Goal: Task Accomplishment & Management: Complete application form

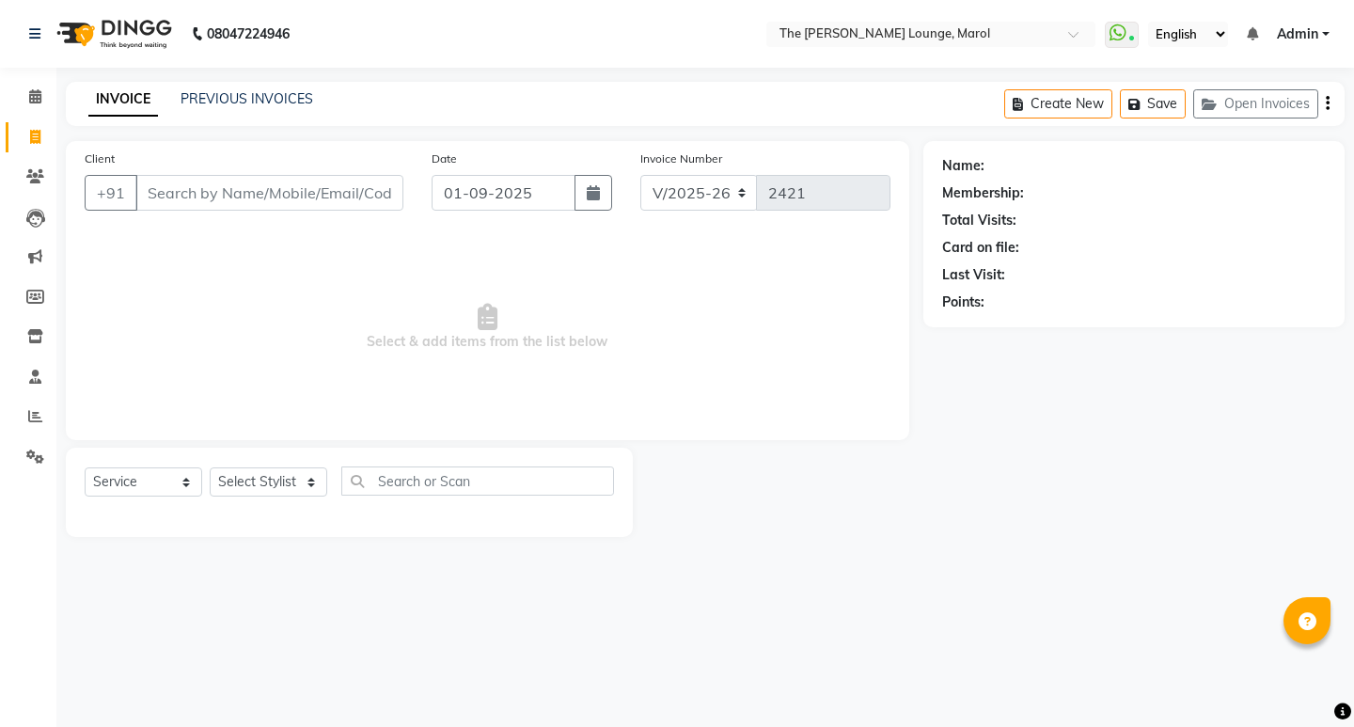
select select "7188"
select select "service"
click at [311, 208] on input "Client" at bounding box center [269, 193] width 268 height 36
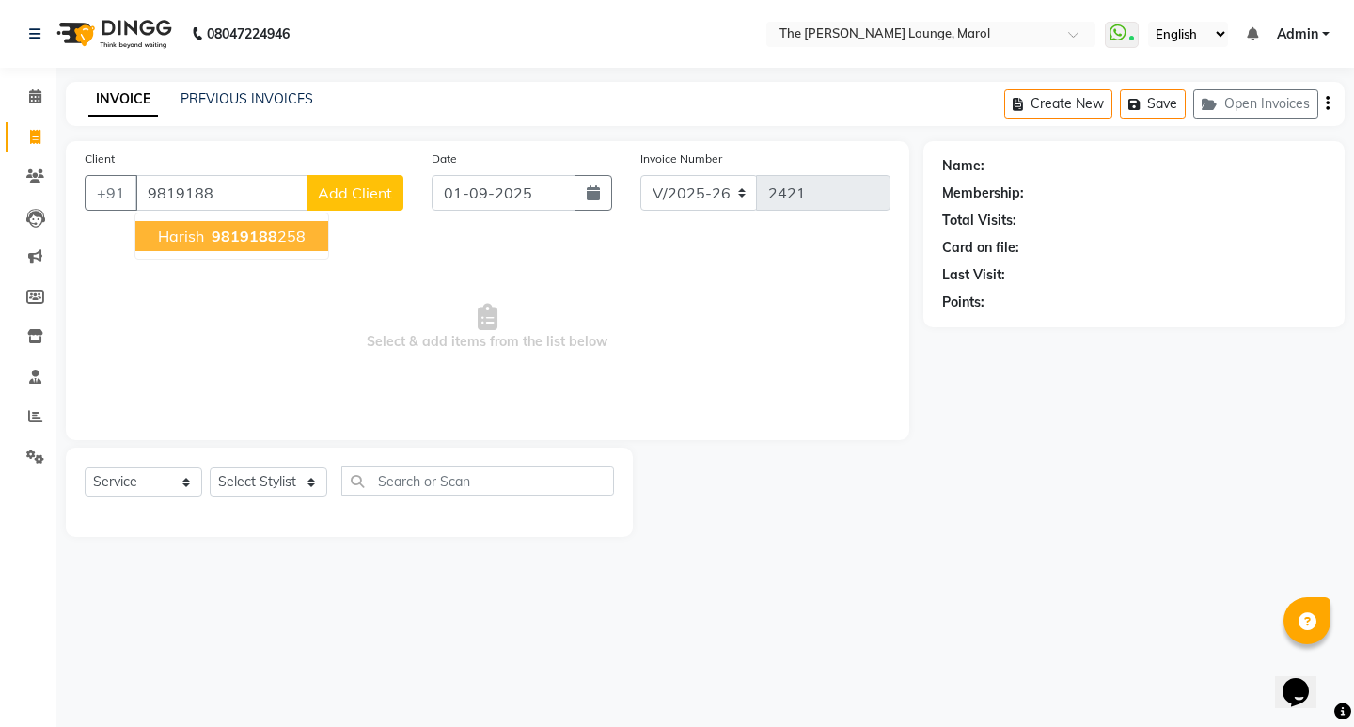
click at [299, 229] on ngb-highlight "9819188 258" at bounding box center [257, 236] width 98 height 19
type input "9819188258"
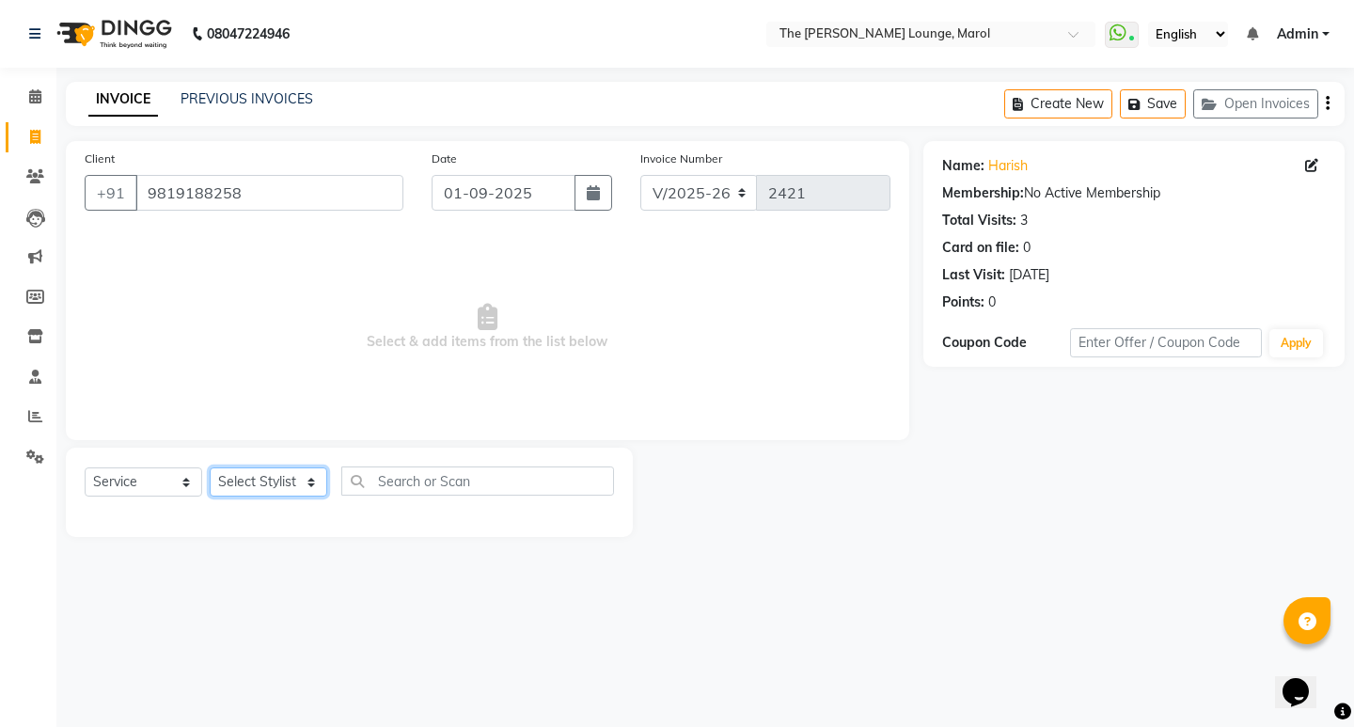
click at [221, 477] on select "Select Stylist [PERSON_NAME] [PERSON_NAME] [PERSON_NAME] [PERSON_NAME] [PERSON_…" at bounding box center [269, 481] width 118 height 29
select select "60183"
click at [210, 467] on select "Select Stylist [PERSON_NAME] [PERSON_NAME] [PERSON_NAME] [PERSON_NAME] [PERSON_…" at bounding box center [269, 481] width 118 height 29
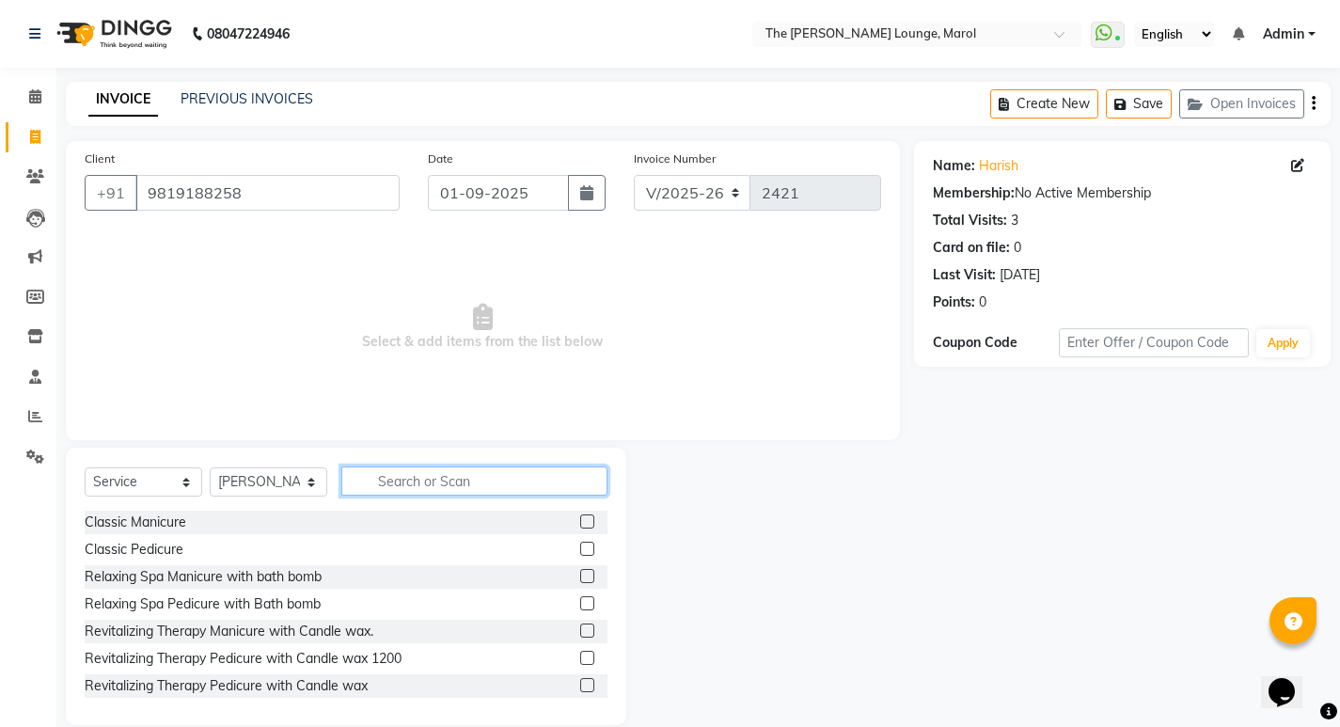
click at [392, 485] on input "text" at bounding box center [474, 481] width 266 height 29
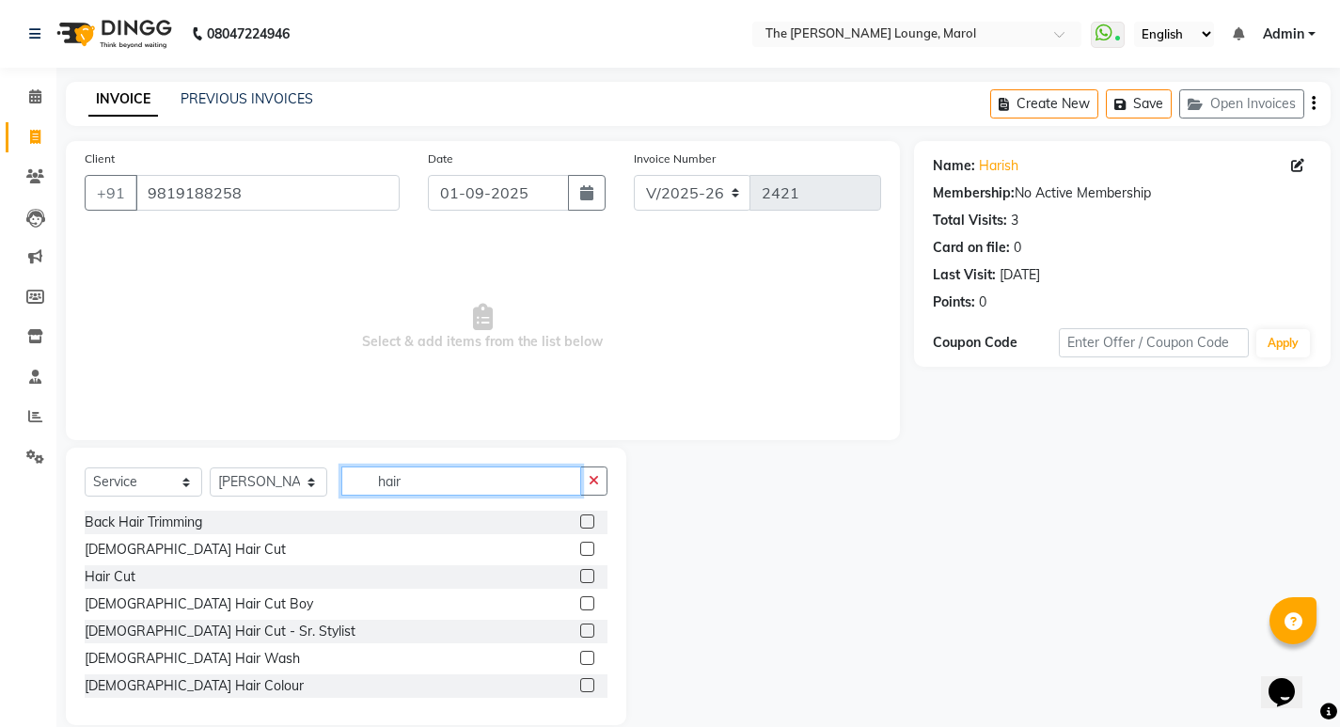
type input "hair"
click at [580, 546] on label at bounding box center [587, 549] width 14 height 14
click at [580, 546] on input "checkbox" at bounding box center [586, 550] width 12 height 12
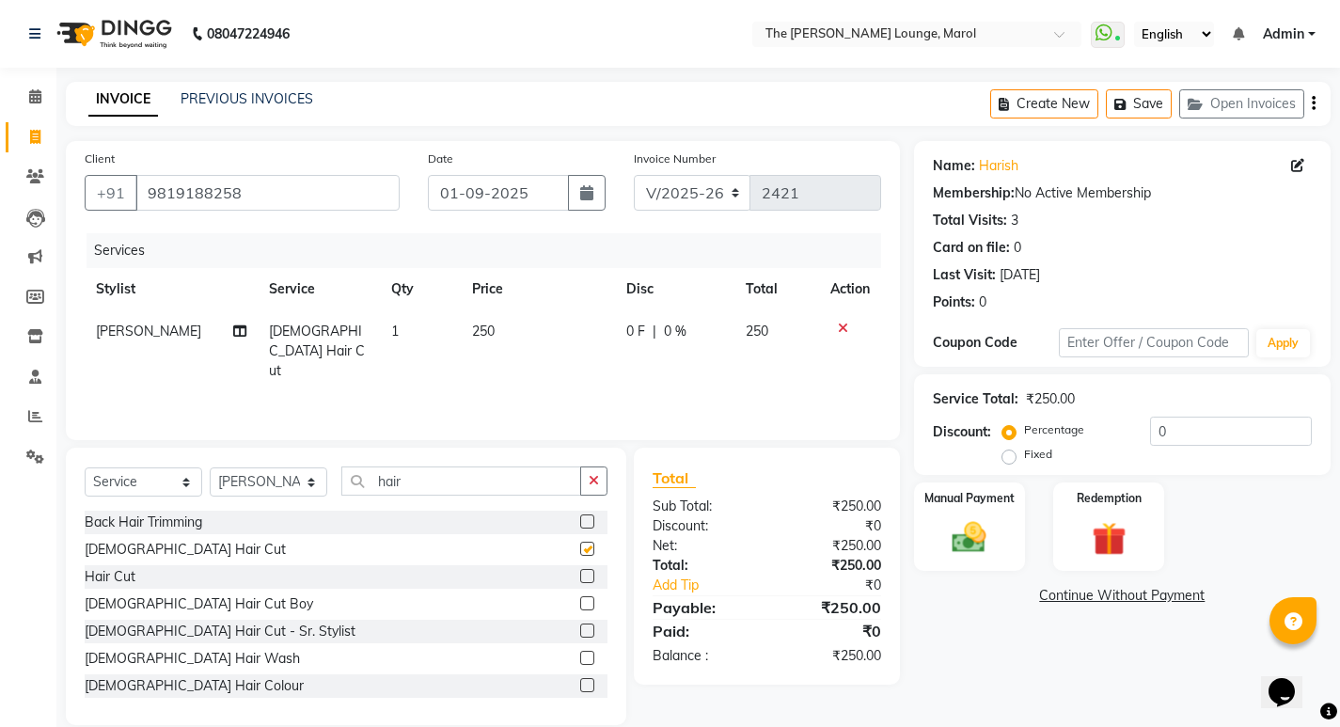
checkbox input "false"
click at [600, 483] on button "button" at bounding box center [593, 481] width 27 height 29
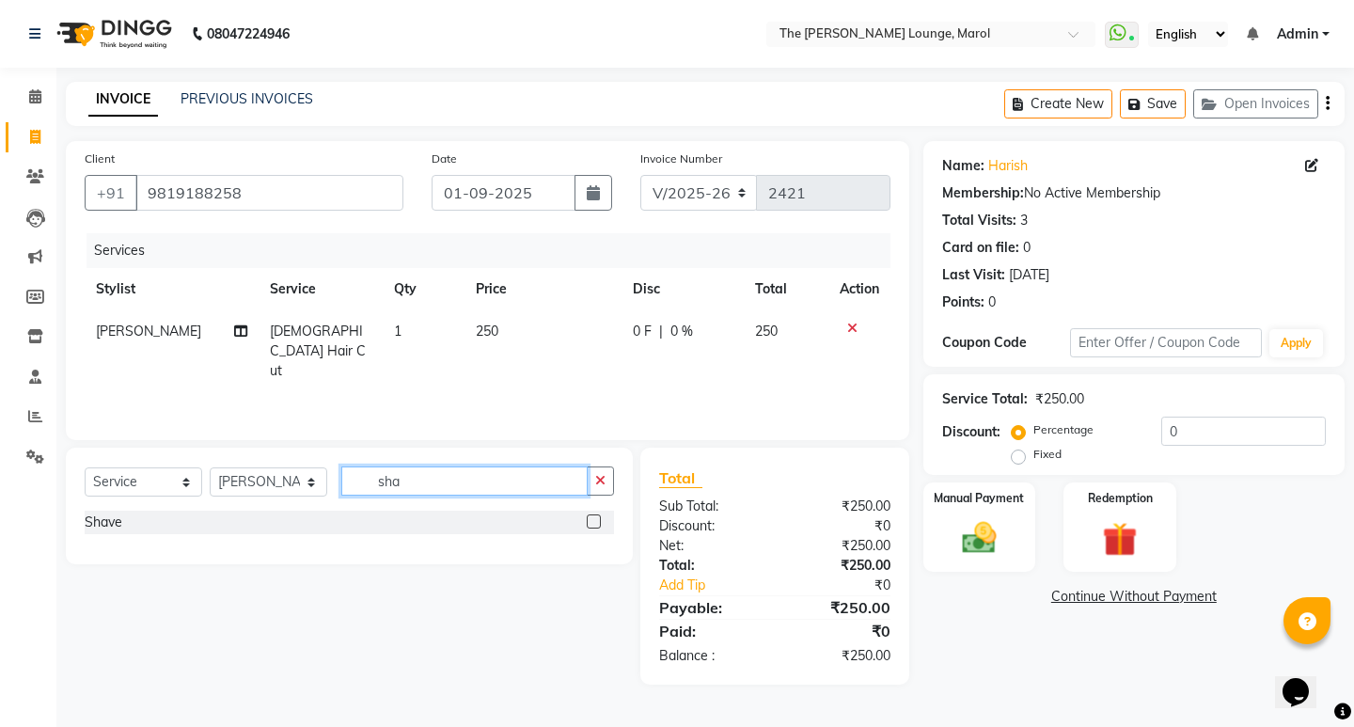
type input "sha"
click at [597, 523] on label at bounding box center [594, 522] width 14 height 14
click at [597, 523] on input "checkbox" at bounding box center [593, 522] width 12 height 12
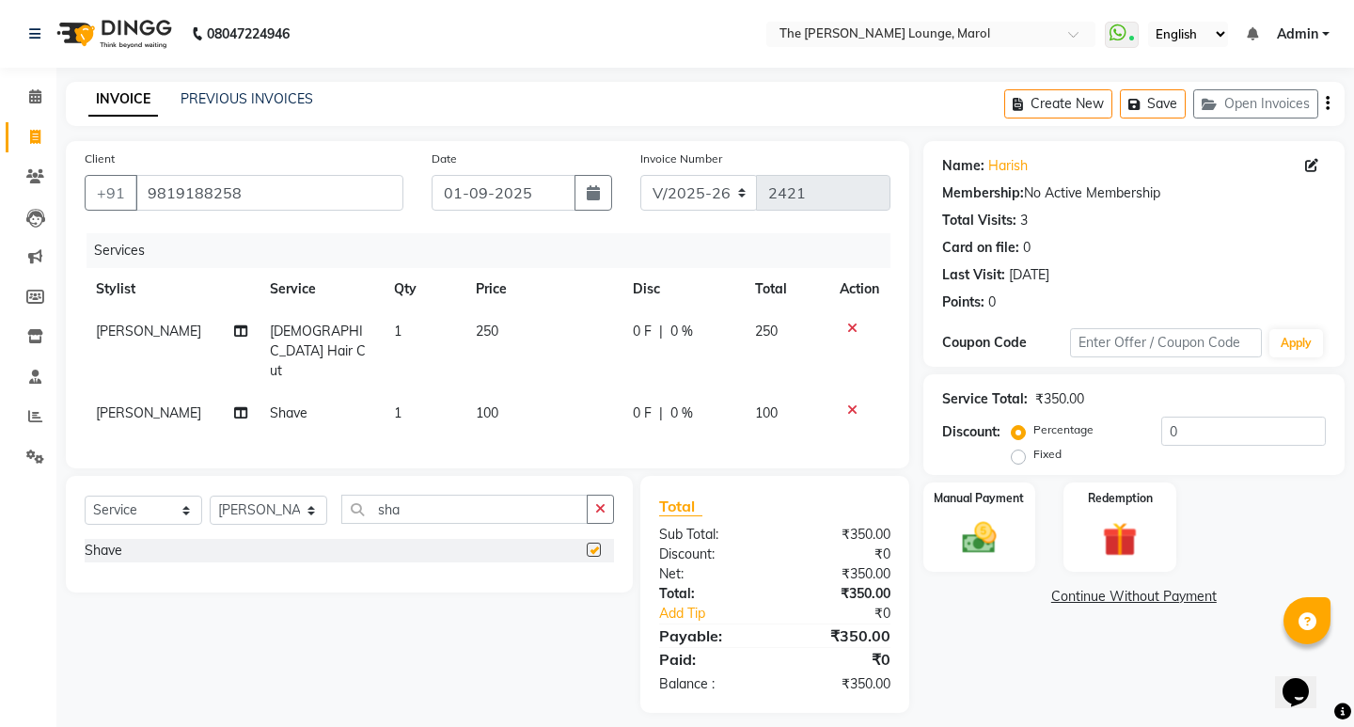
checkbox input "false"
click at [594, 495] on button "button" at bounding box center [600, 509] width 27 height 29
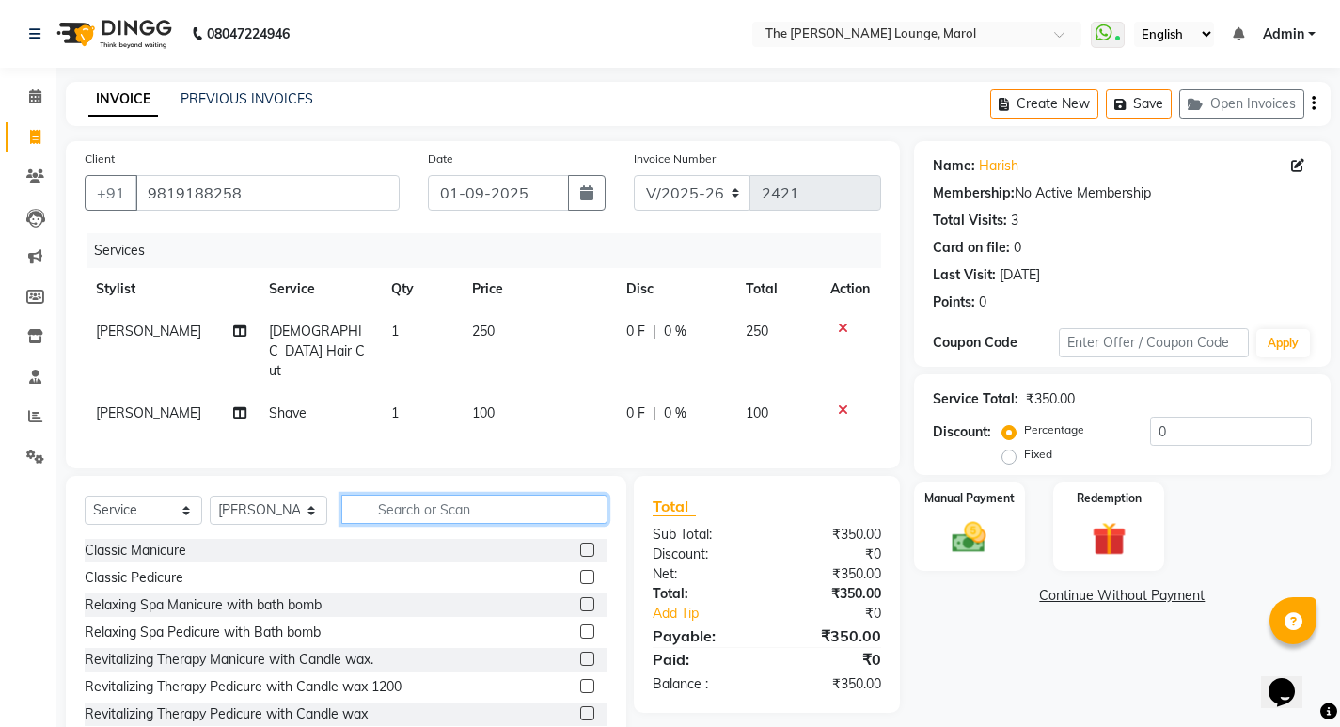
click at [530, 495] on input "text" at bounding box center [474, 509] width 266 height 29
type input "colo"
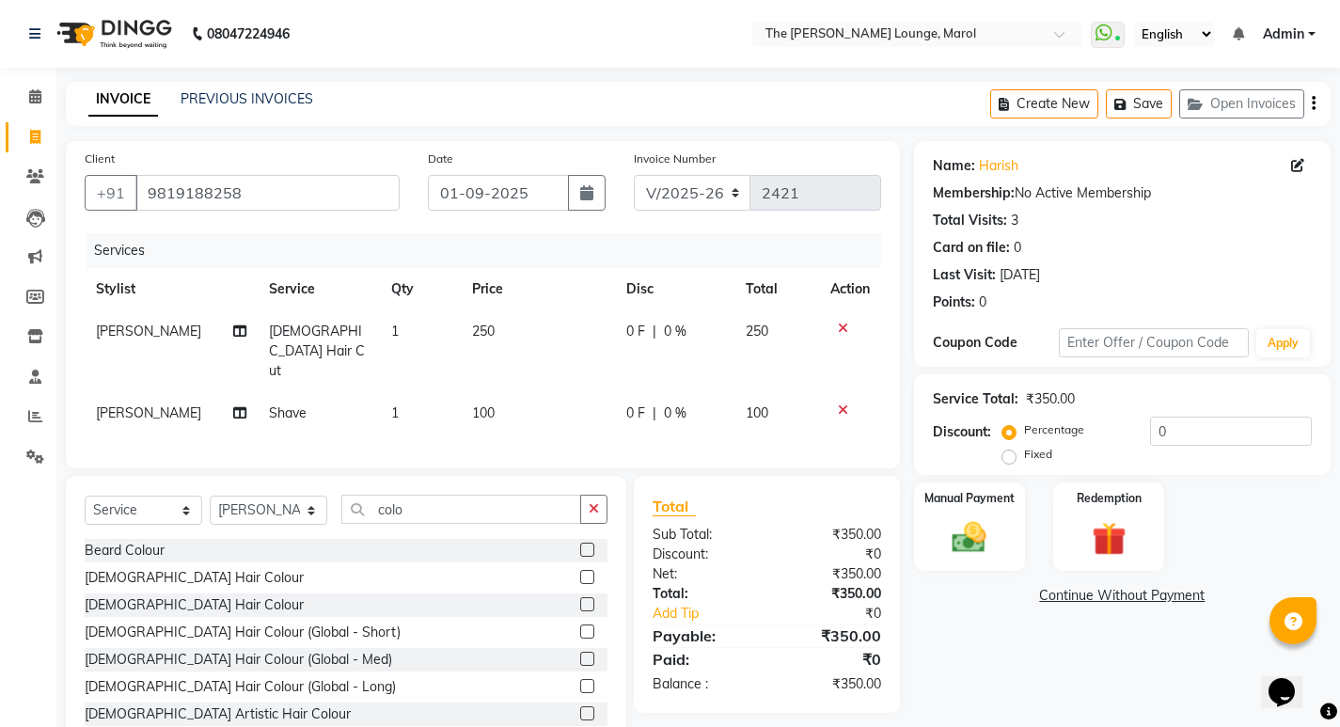
click at [580, 570] on label at bounding box center [587, 577] width 14 height 14
click at [580, 572] on input "checkbox" at bounding box center [586, 578] width 12 height 12
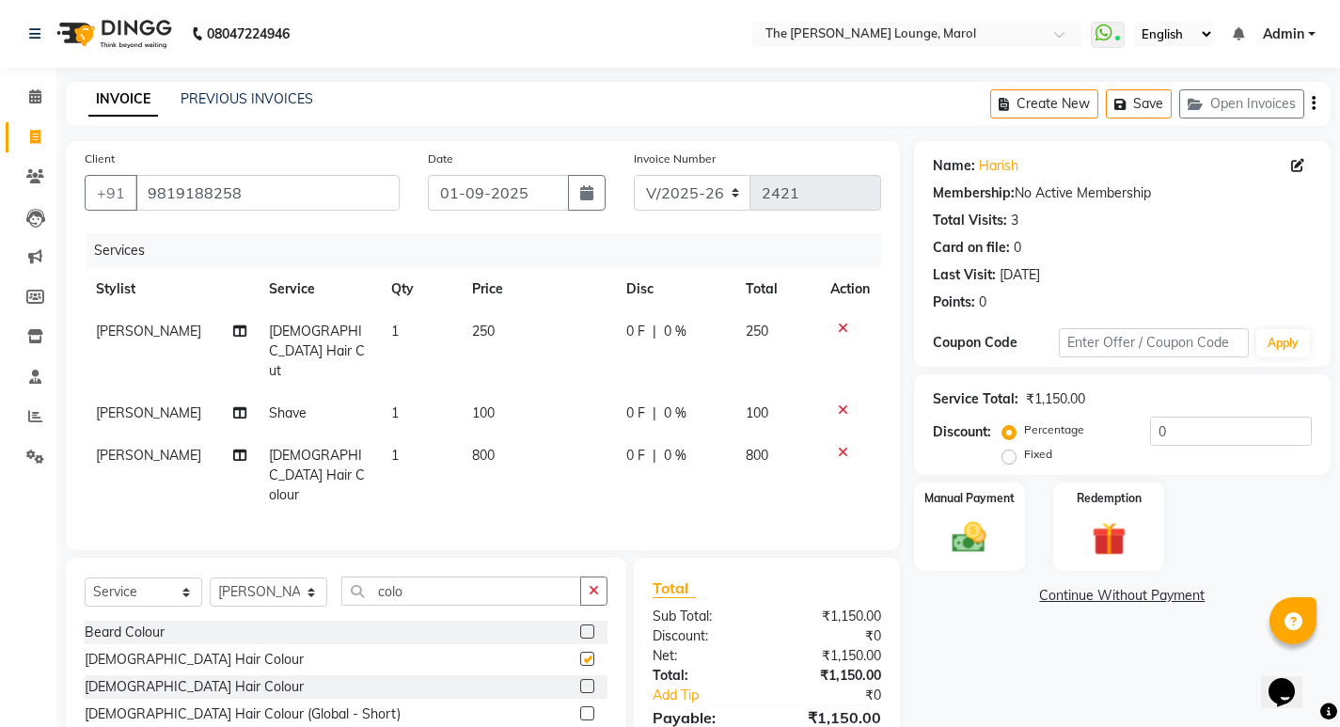
checkbox input "false"
click at [953, 551] on img at bounding box center [969, 537] width 57 height 40
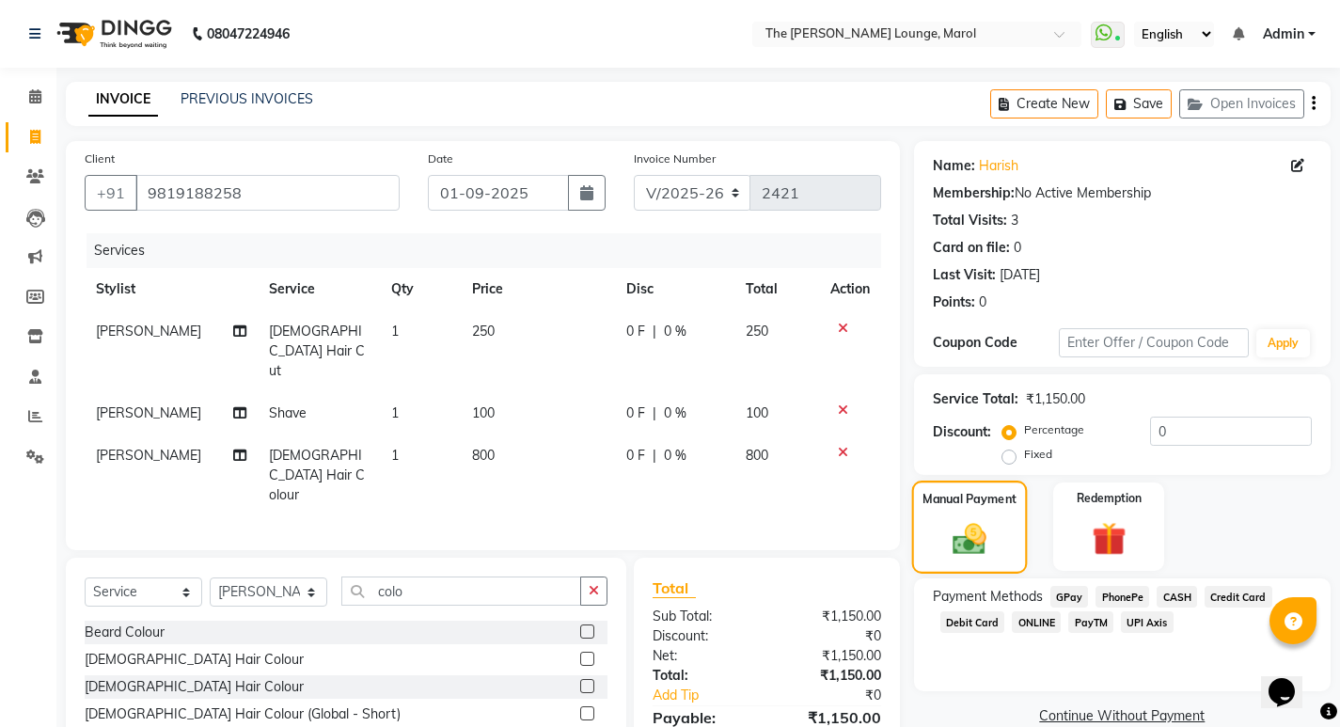
scroll to position [71, 0]
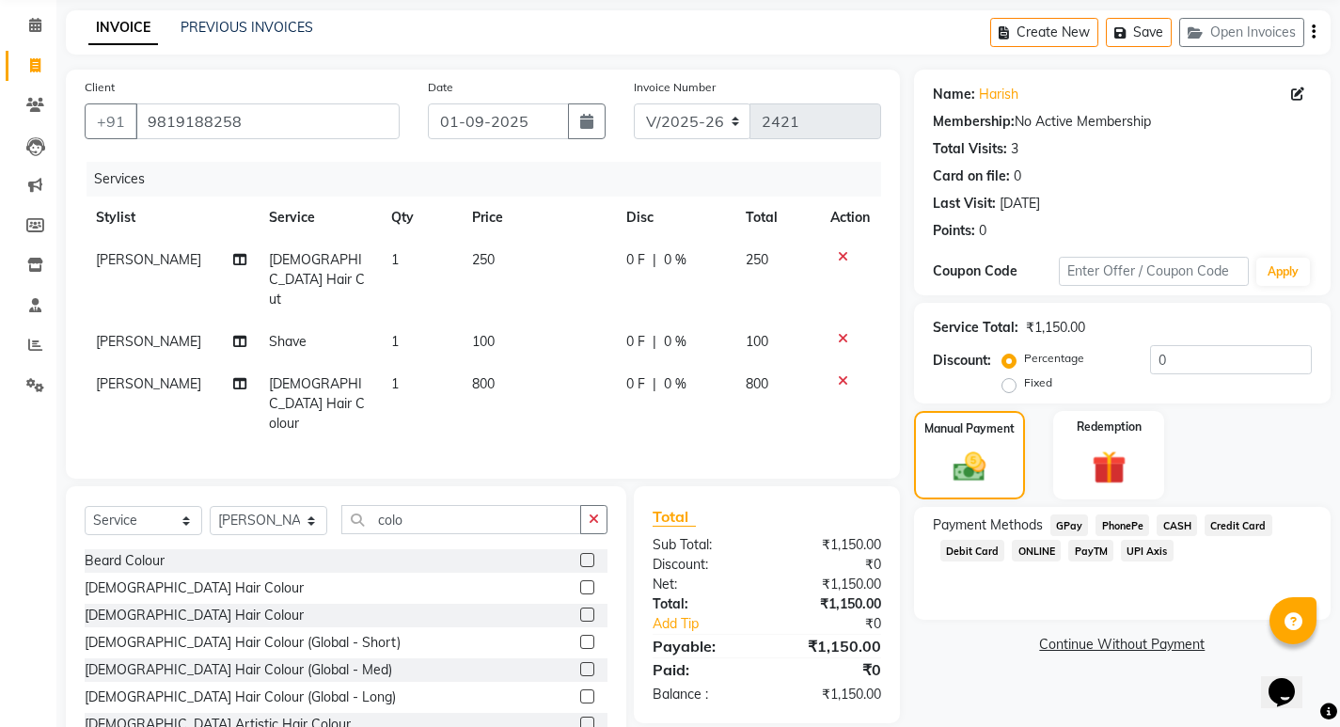
click at [1074, 557] on span "PayTM" at bounding box center [1091, 551] width 45 height 22
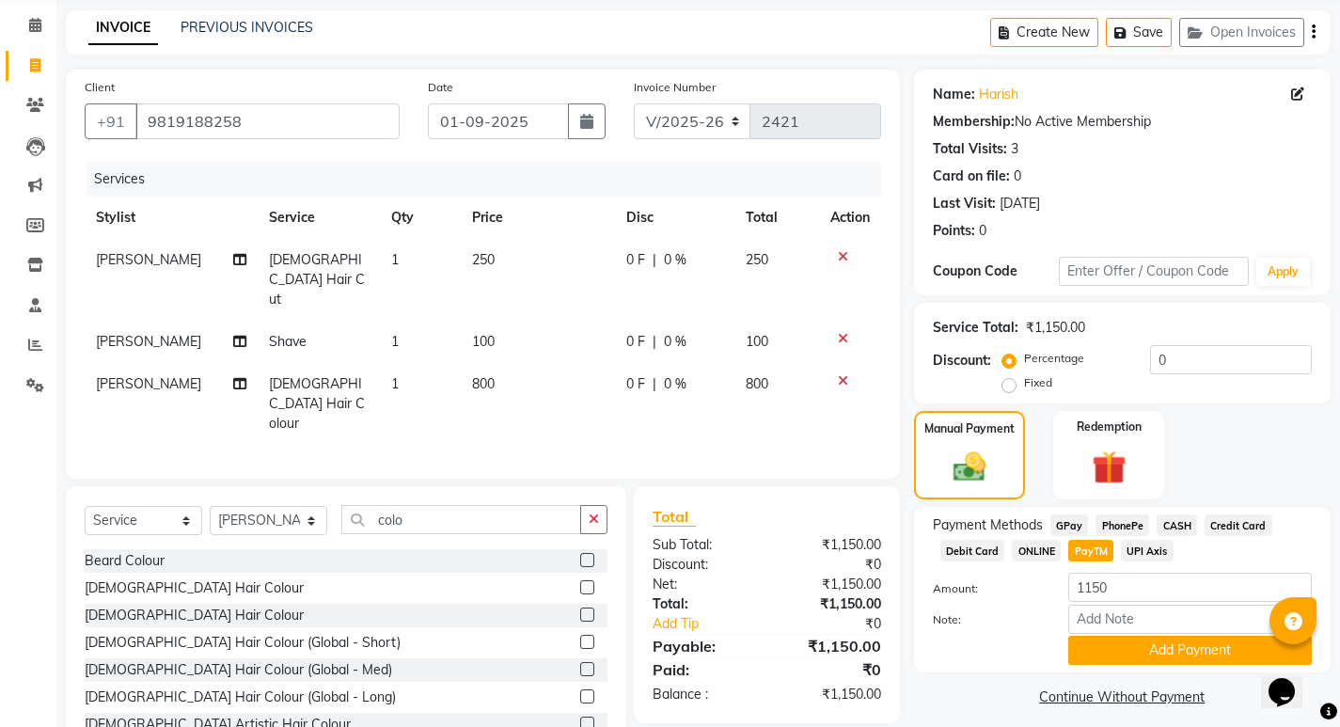
scroll to position [84, 0]
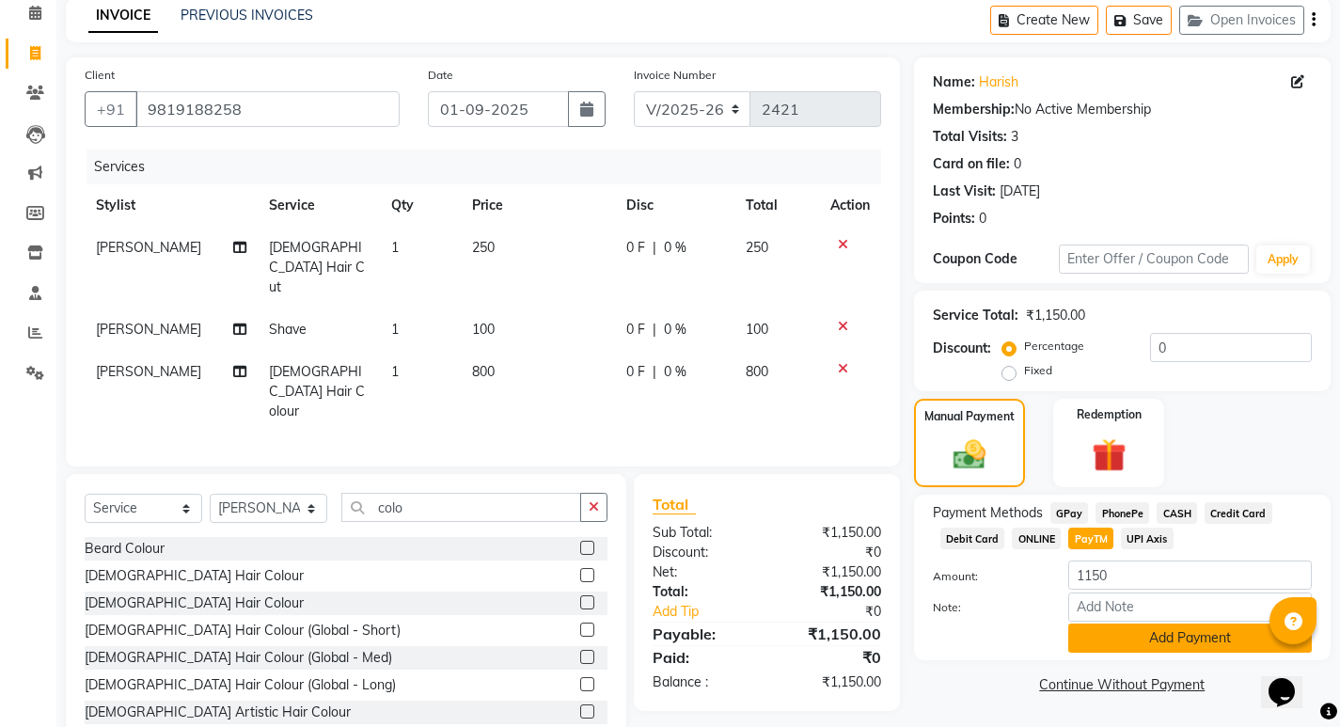
click at [1135, 624] on button "Add Payment" at bounding box center [1191, 638] width 244 height 29
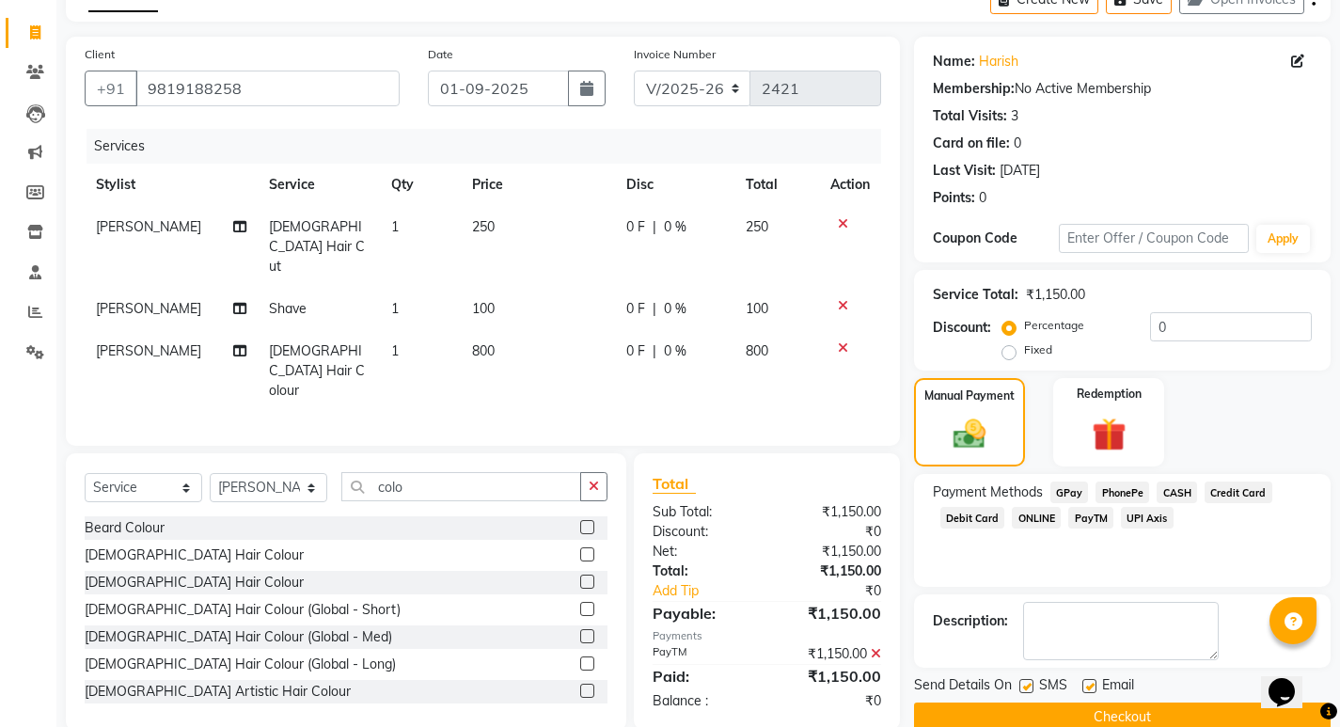
scroll to position [137, 0]
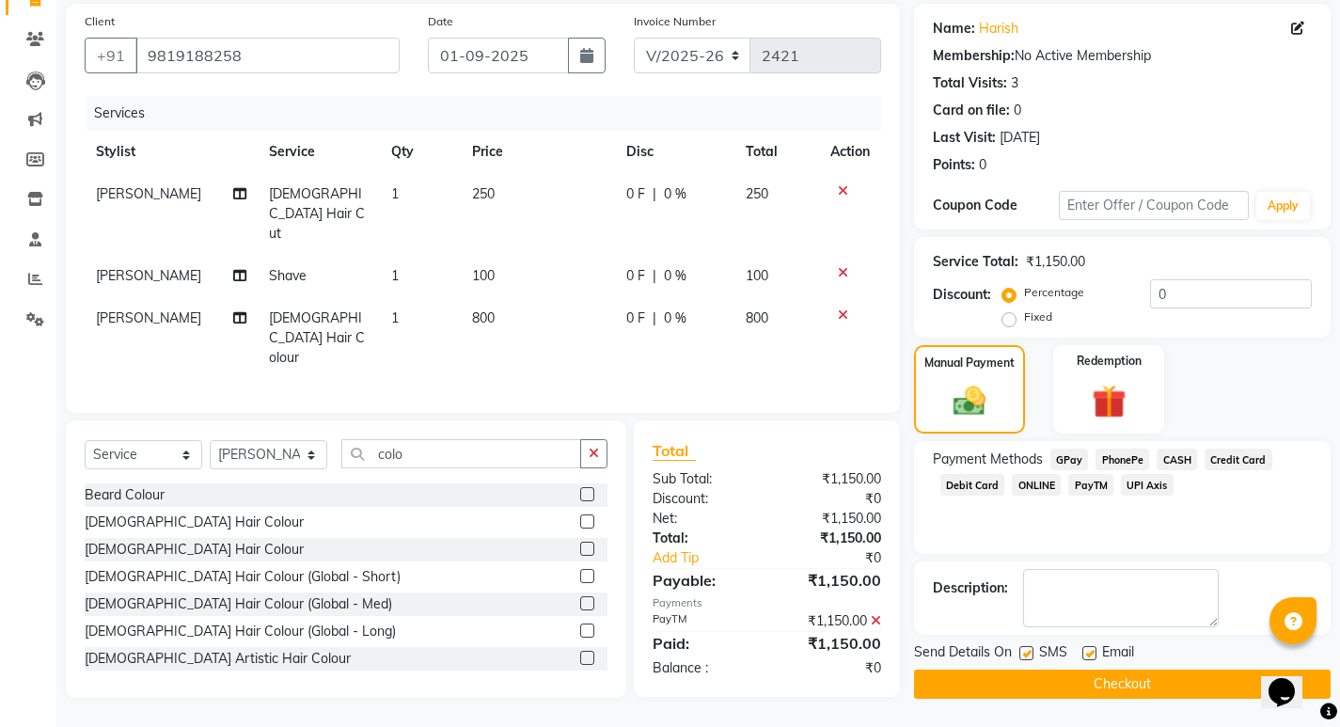
click at [1037, 654] on div "SMS" at bounding box center [1051, 654] width 63 height 24
click at [1022, 654] on label at bounding box center [1027, 653] width 14 height 14
click at [1022, 654] on input "checkbox" at bounding box center [1026, 654] width 12 height 12
checkbox input "false"
click at [1090, 651] on label at bounding box center [1090, 653] width 14 height 14
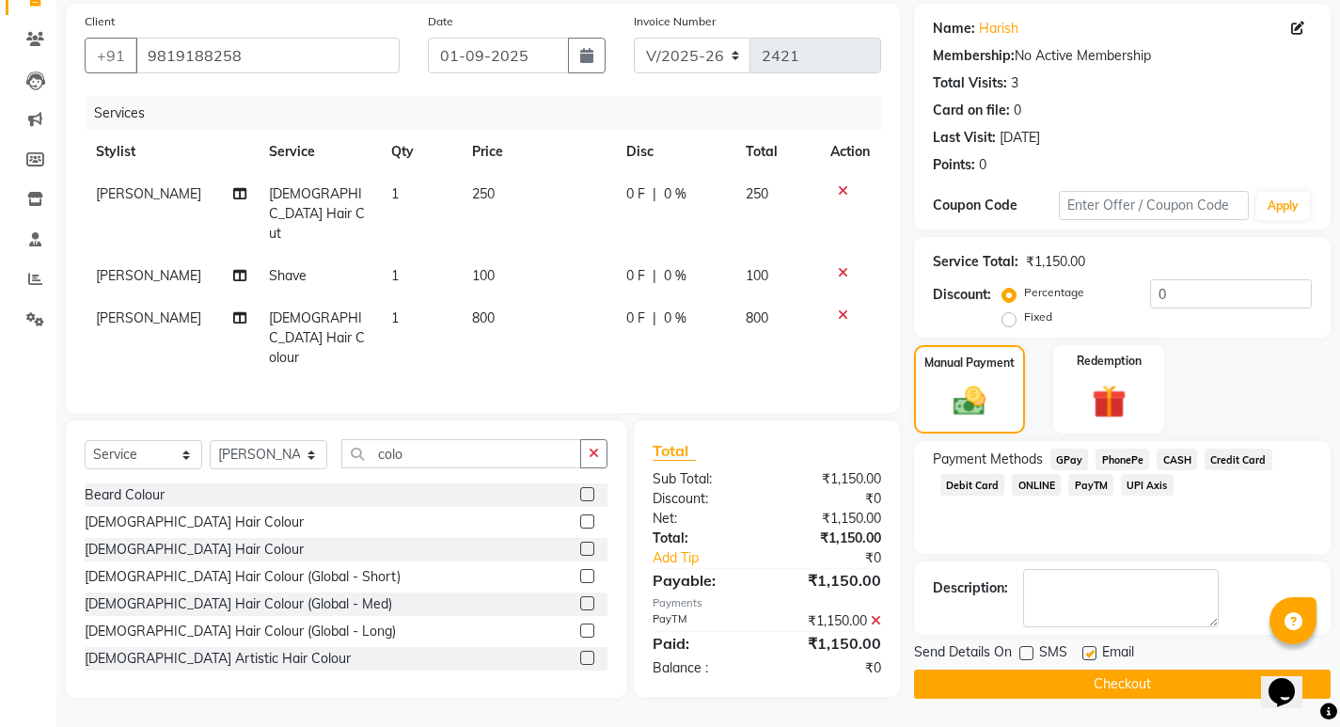
click at [1090, 651] on input "checkbox" at bounding box center [1089, 654] width 12 height 12
checkbox input "false"
click at [1084, 673] on button "Checkout" at bounding box center [1122, 684] width 417 height 29
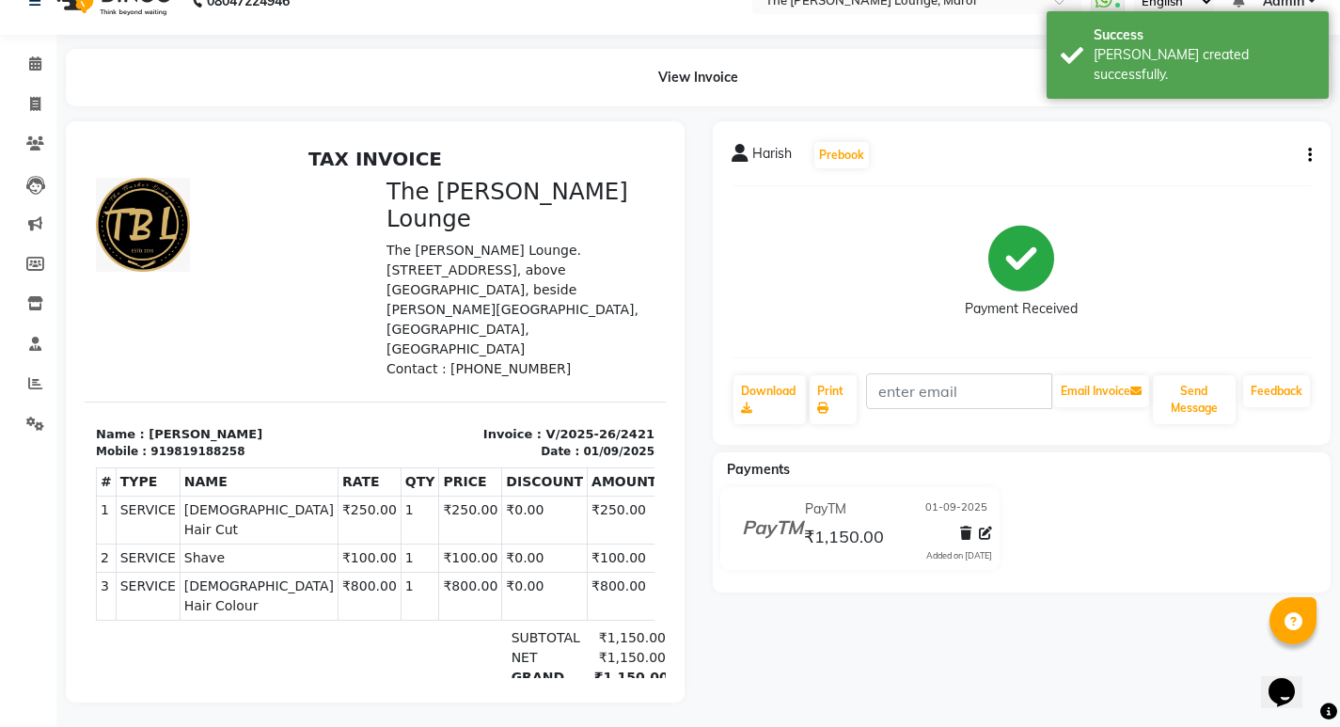
scroll to position [51, 0]
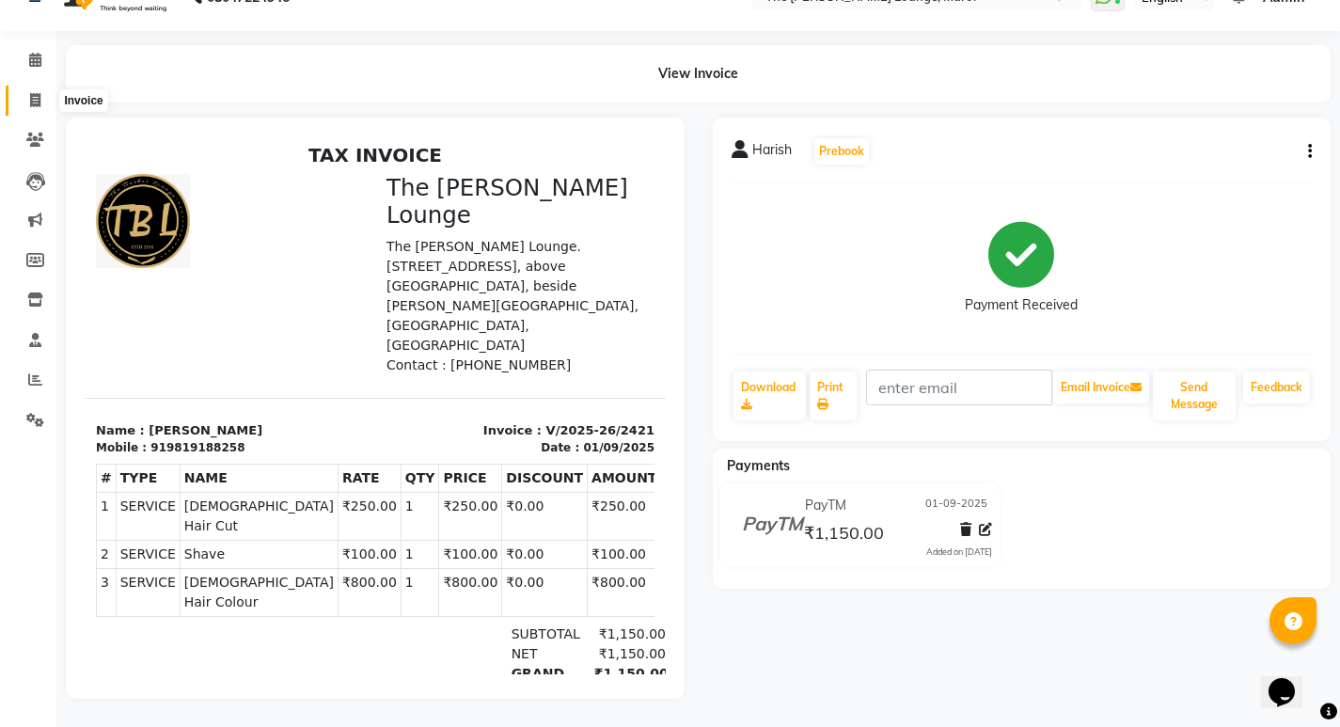
click at [30, 93] on icon at bounding box center [35, 100] width 10 height 14
select select "7188"
select select "service"
